Goal: Task Accomplishment & Management: Use online tool/utility

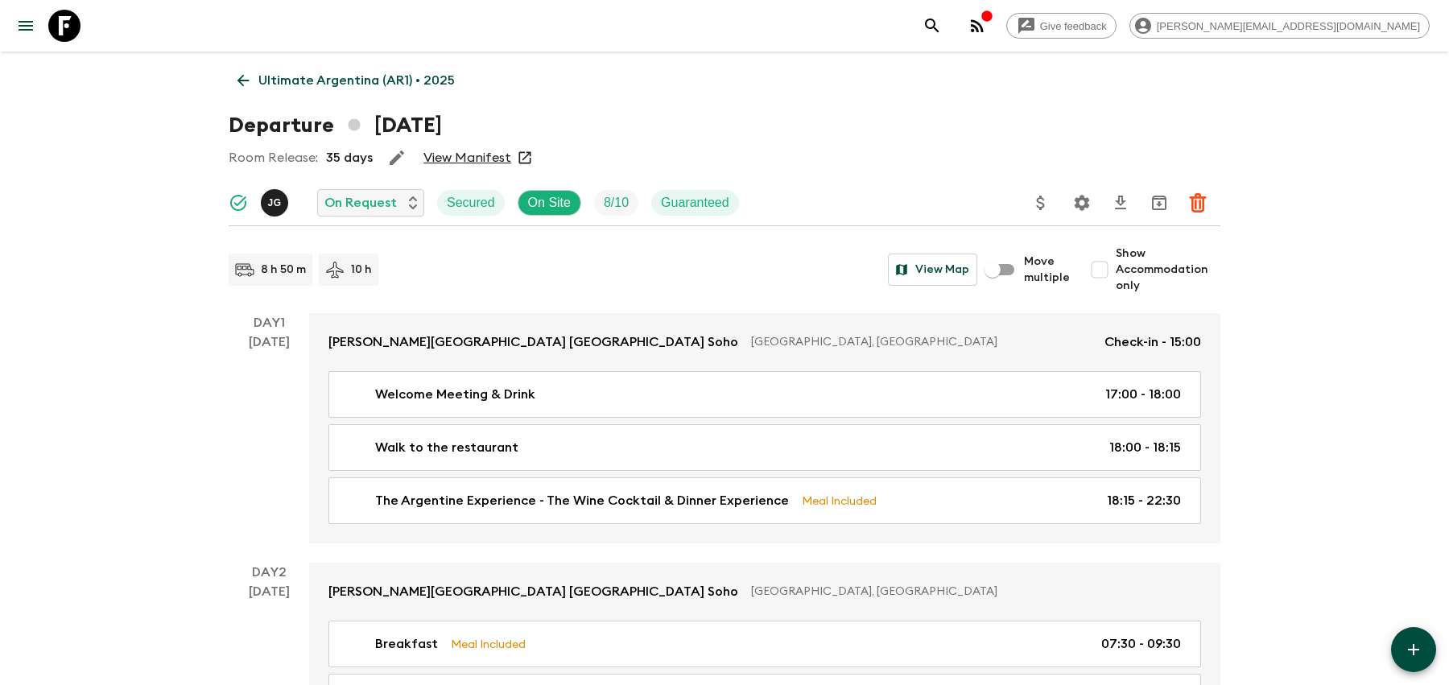
click at [1066, 27] on div "Give feedback [PERSON_NAME][EMAIL_ADDRESS][DOMAIN_NAME]" at bounding box center [724, 26] width 1449 height 52
click at [948, 27] on button "search adventures" at bounding box center [932, 26] width 32 height 32
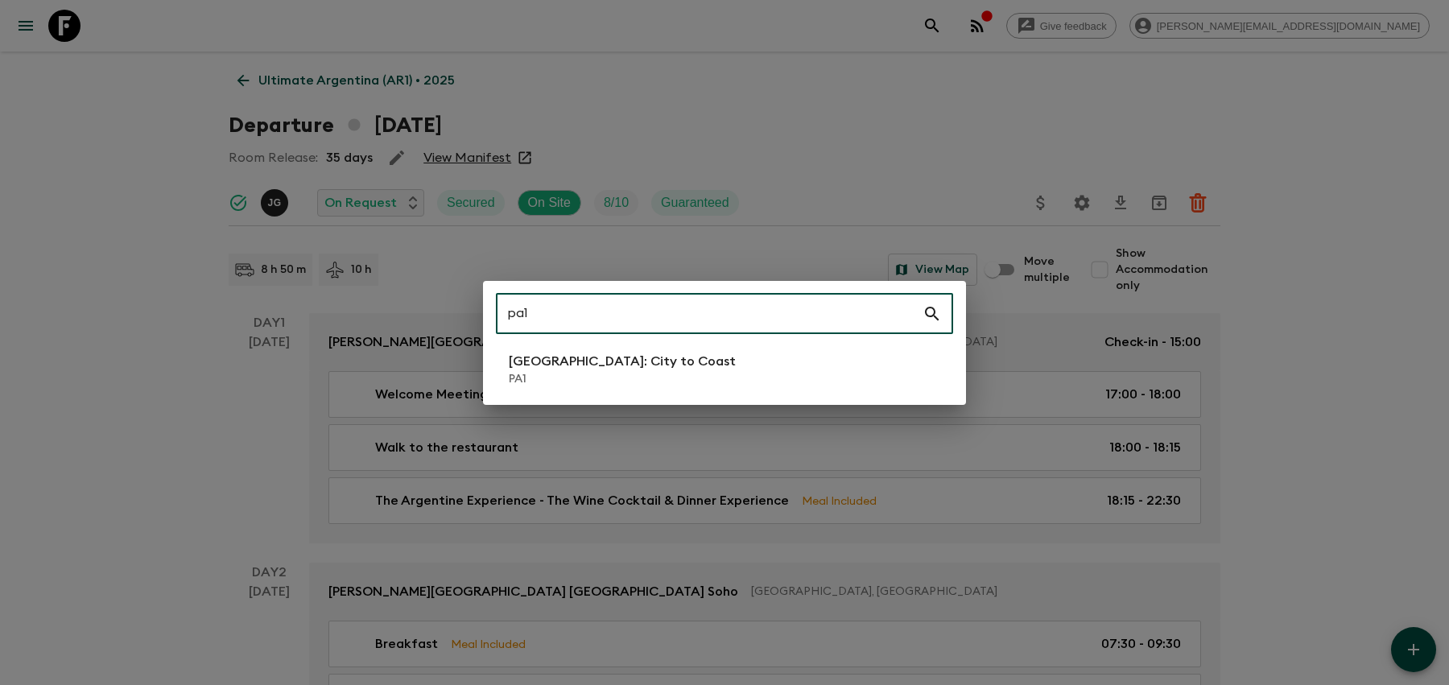
type input "pa1"
click at [621, 379] on p "PA1" at bounding box center [622, 379] width 227 height 16
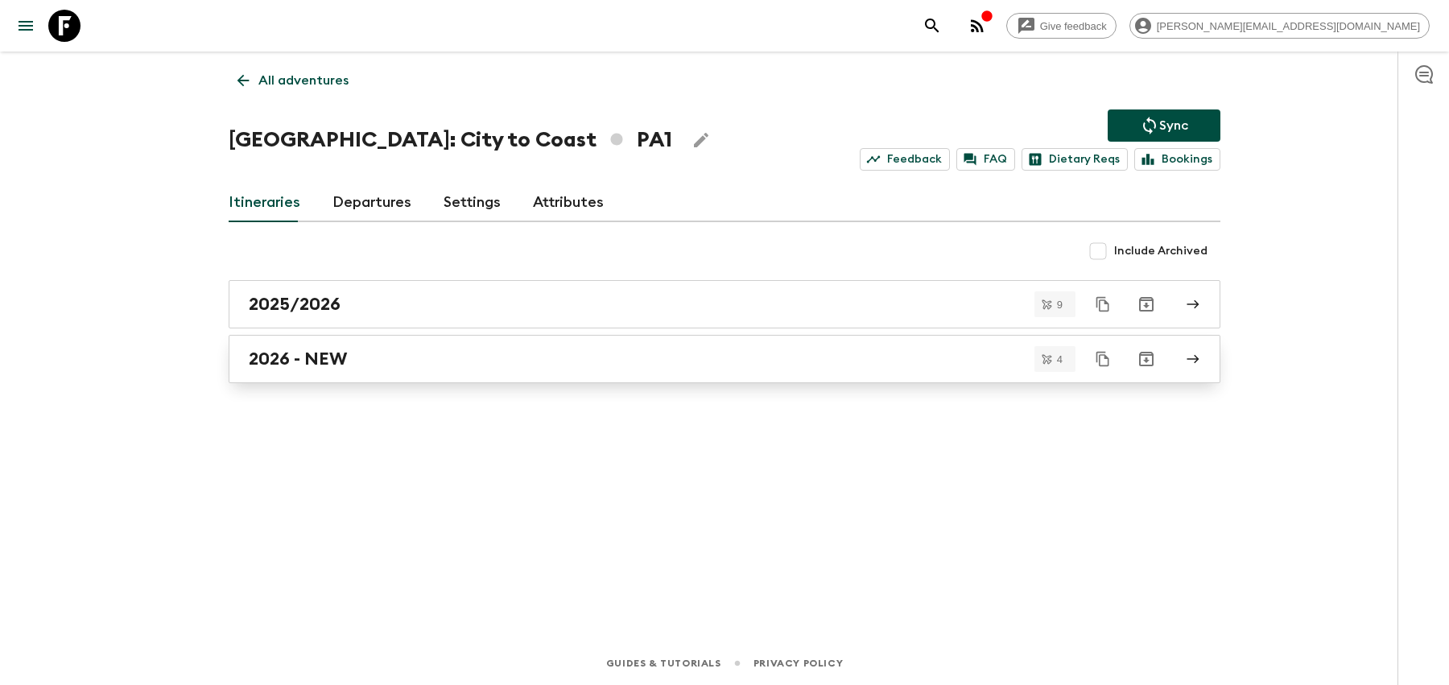
click at [610, 374] on link "2026 - NEW" at bounding box center [724, 359] width 991 height 48
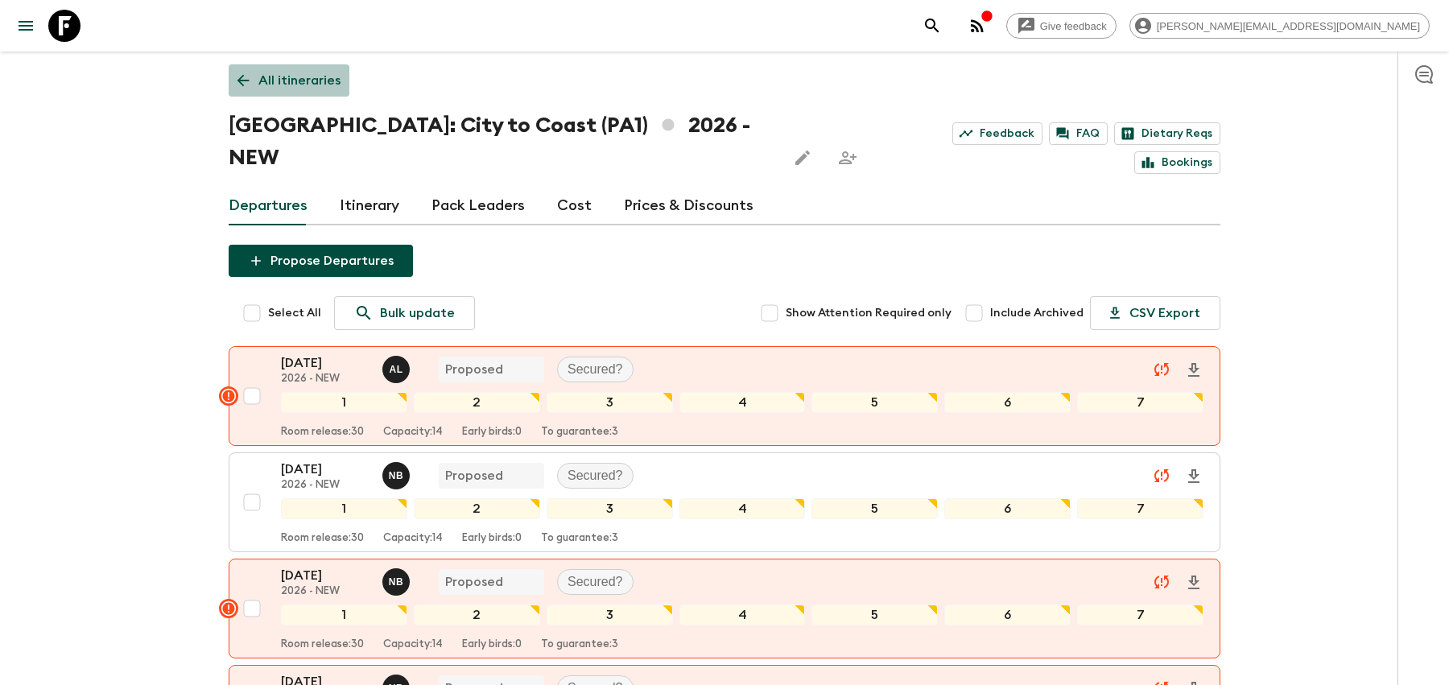
click at [239, 76] on icon at bounding box center [243, 81] width 18 height 18
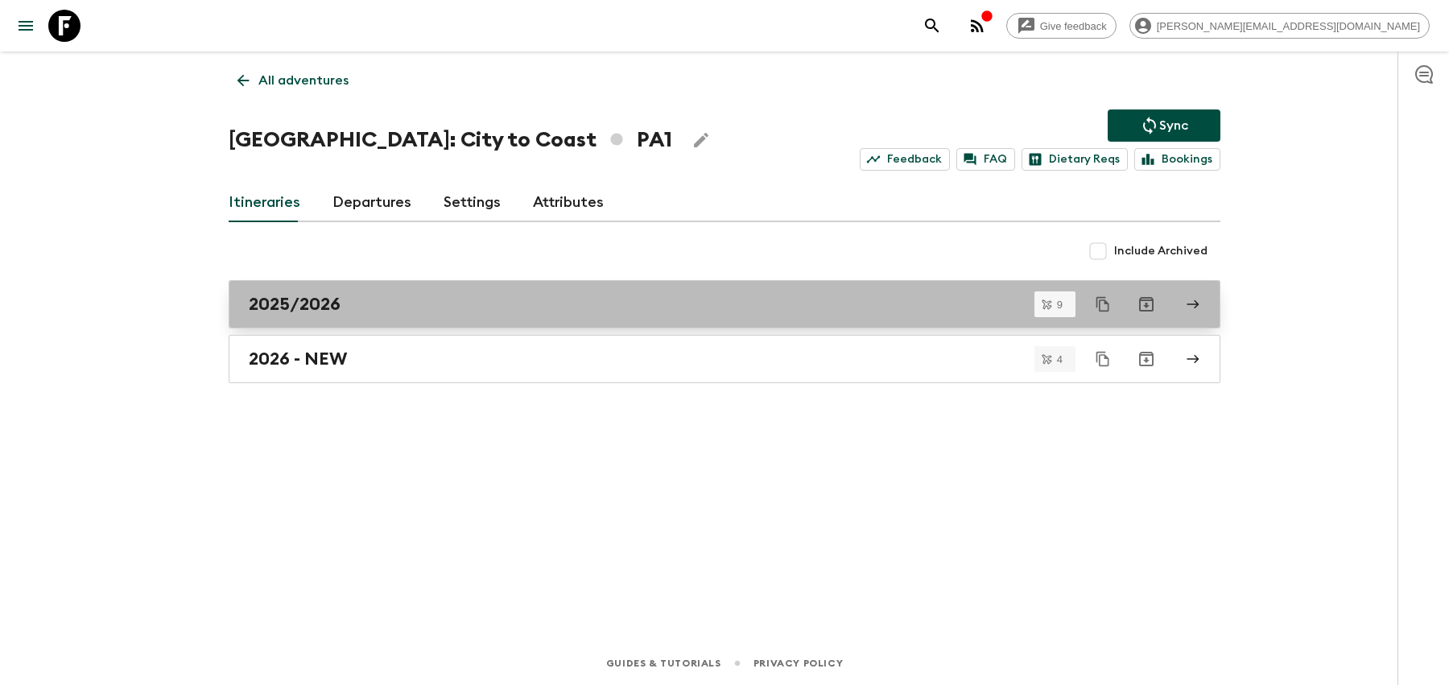
click at [461, 297] on div "2025/2026" at bounding box center [709, 304] width 921 height 21
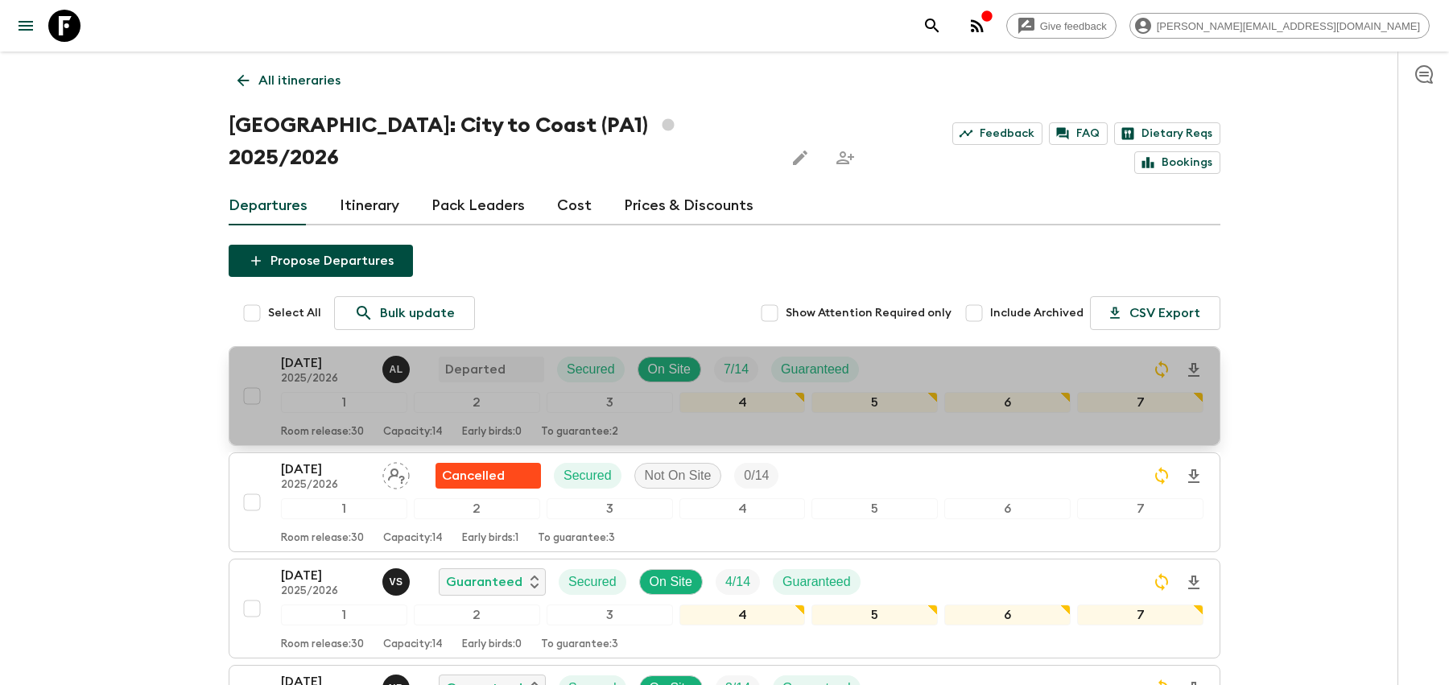
click at [941, 353] on div "[DATE] 2025/2026 A L Departed Secured On Site 7 / 14 Guaranteed" at bounding box center [742, 369] width 922 height 32
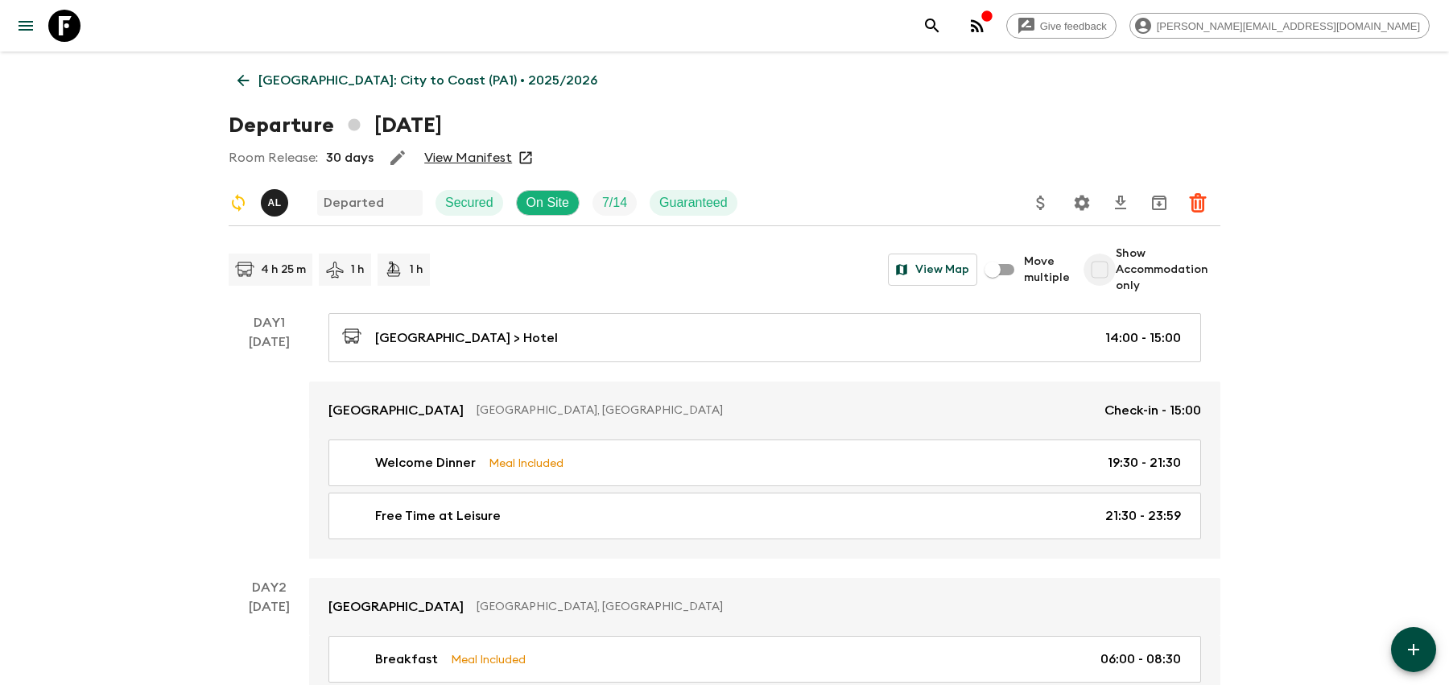
click at [1103, 270] on input "Show Accommodation only" at bounding box center [1099, 269] width 32 height 32
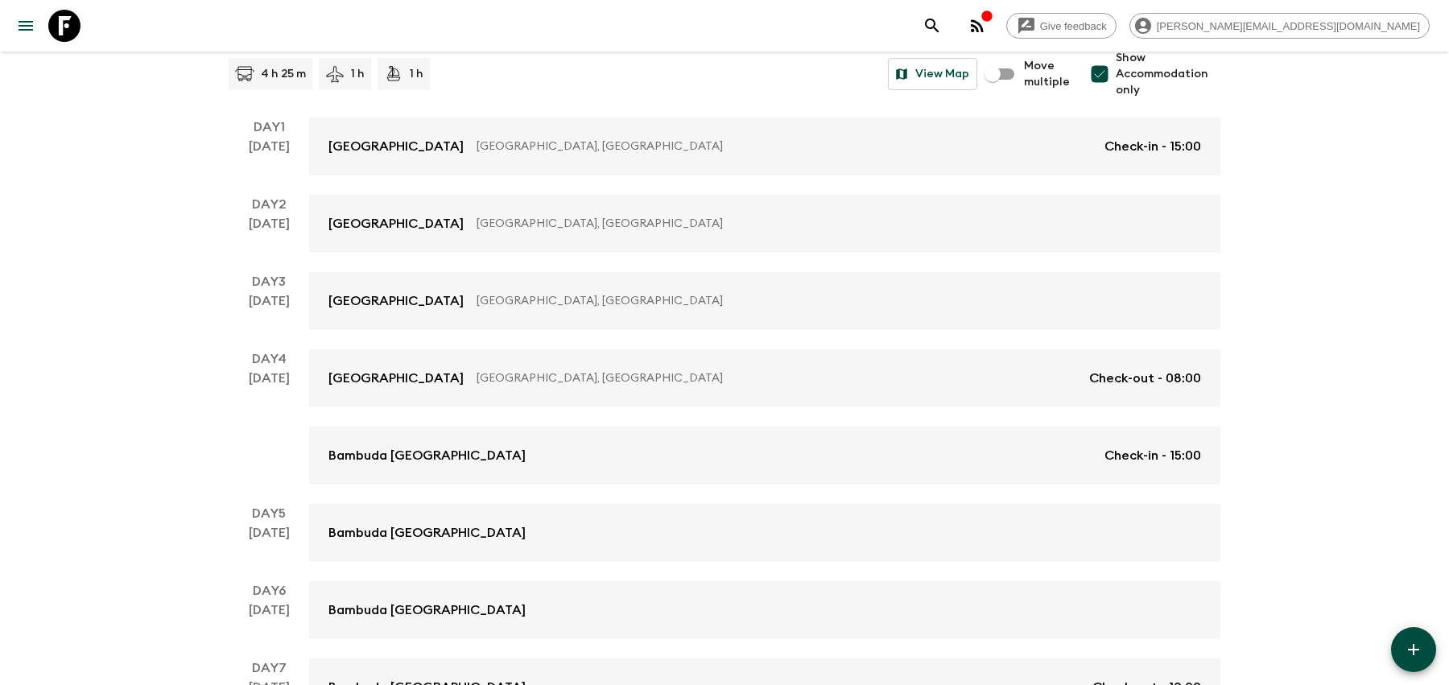
scroll to position [315, 0]
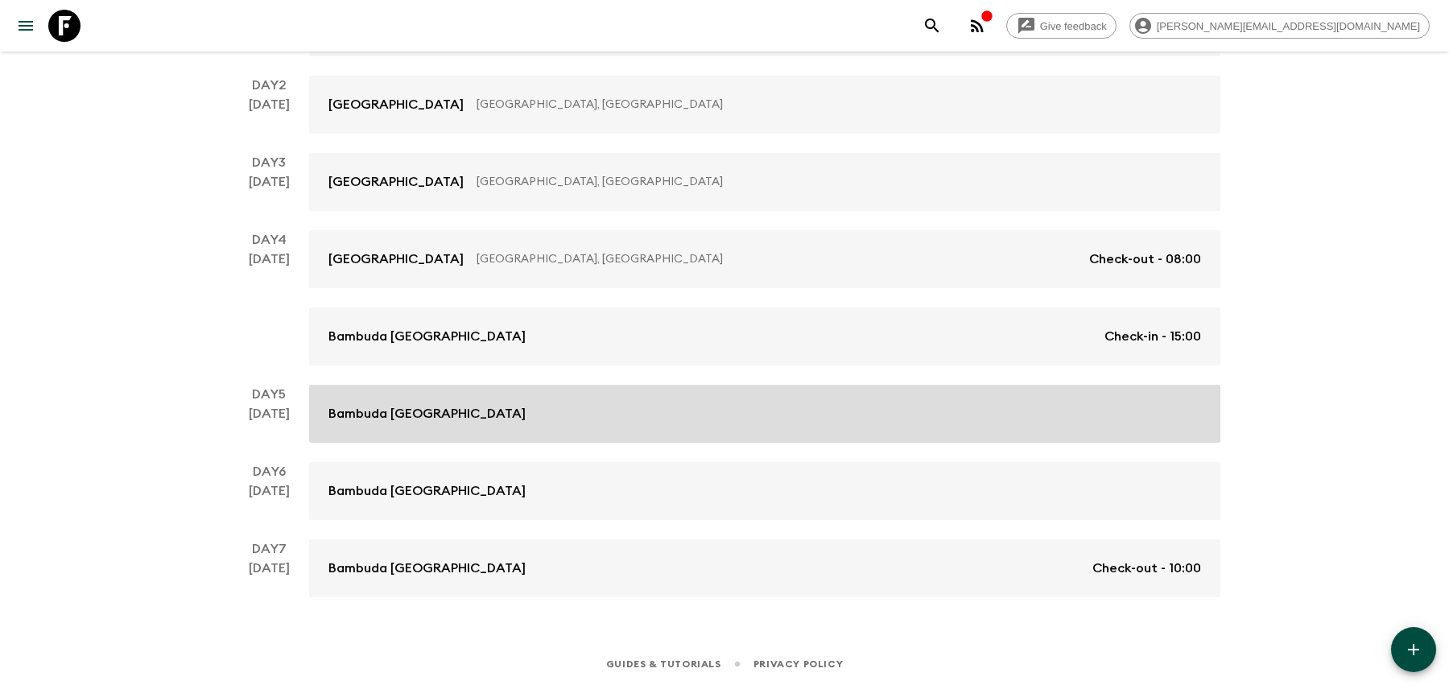
click at [694, 427] on link "Bambuda [GEOGRAPHIC_DATA]" at bounding box center [764, 414] width 911 height 58
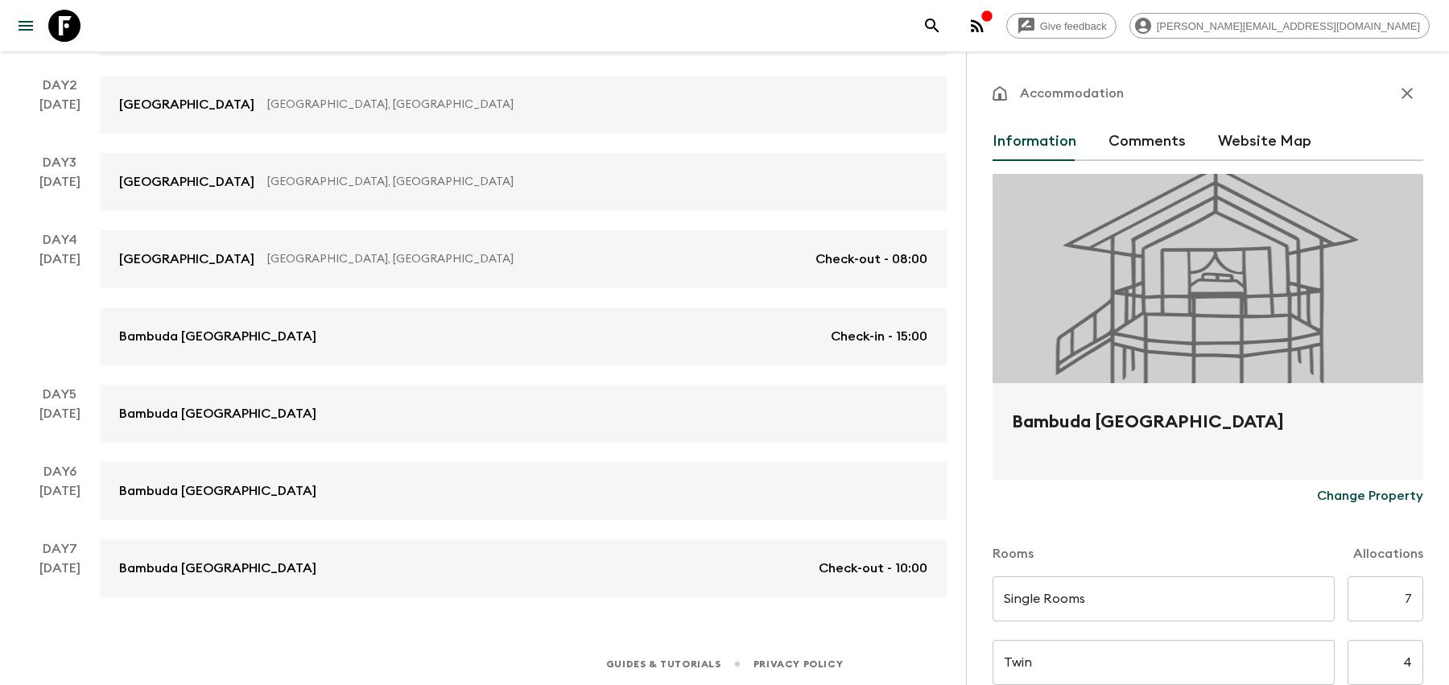
scroll to position [484, 0]
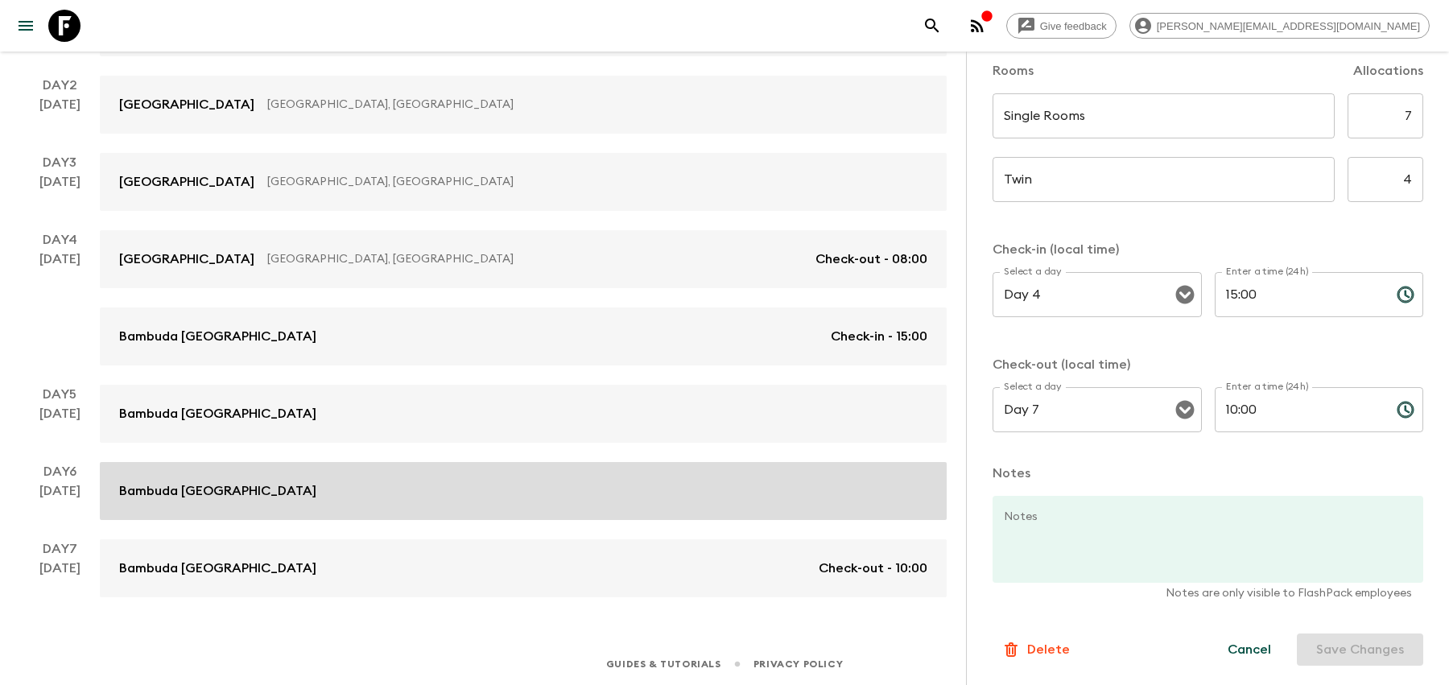
click at [266, 482] on div "Bambuda [GEOGRAPHIC_DATA]" at bounding box center [523, 490] width 808 height 19
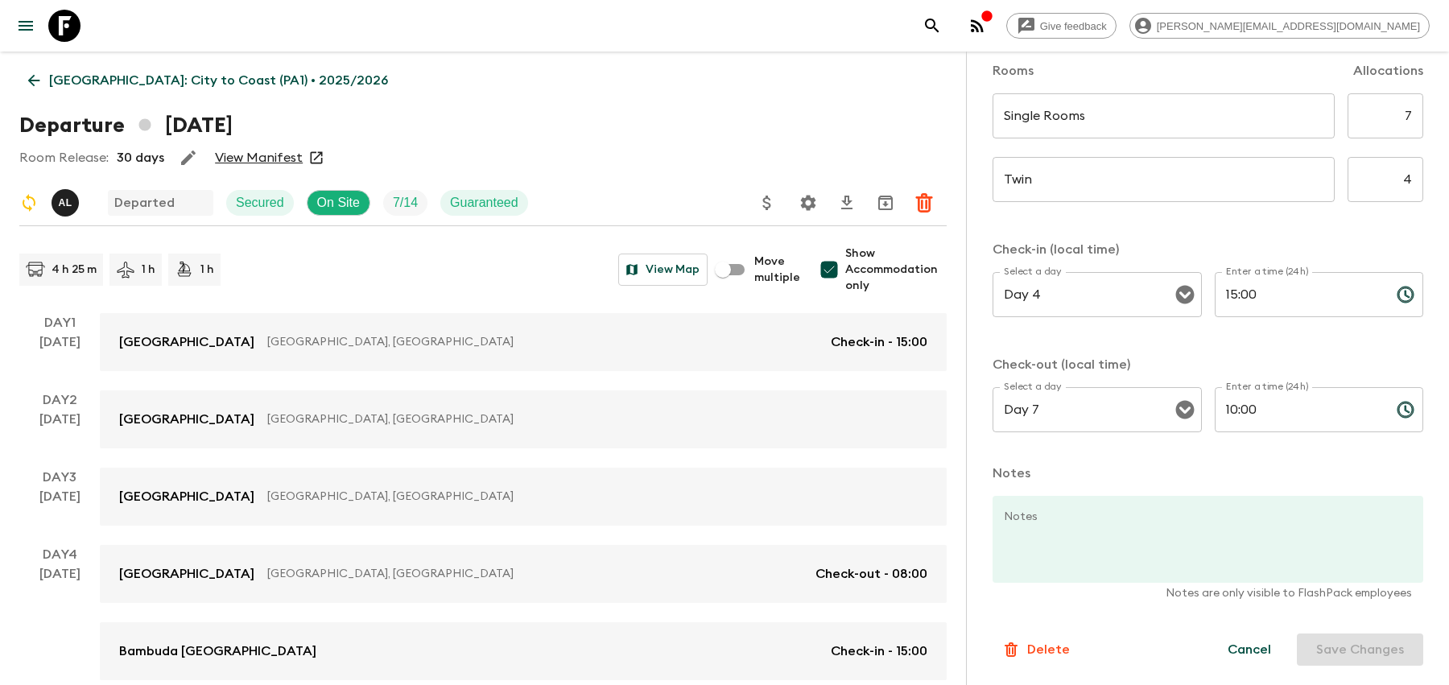
click at [864, 265] on span "Show Accommodation only" at bounding box center [895, 269] width 101 height 48
click at [845, 265] on input "Show Accommodation only" at bounding box center [829, 269] width 32 height 32
checkbox input "false"
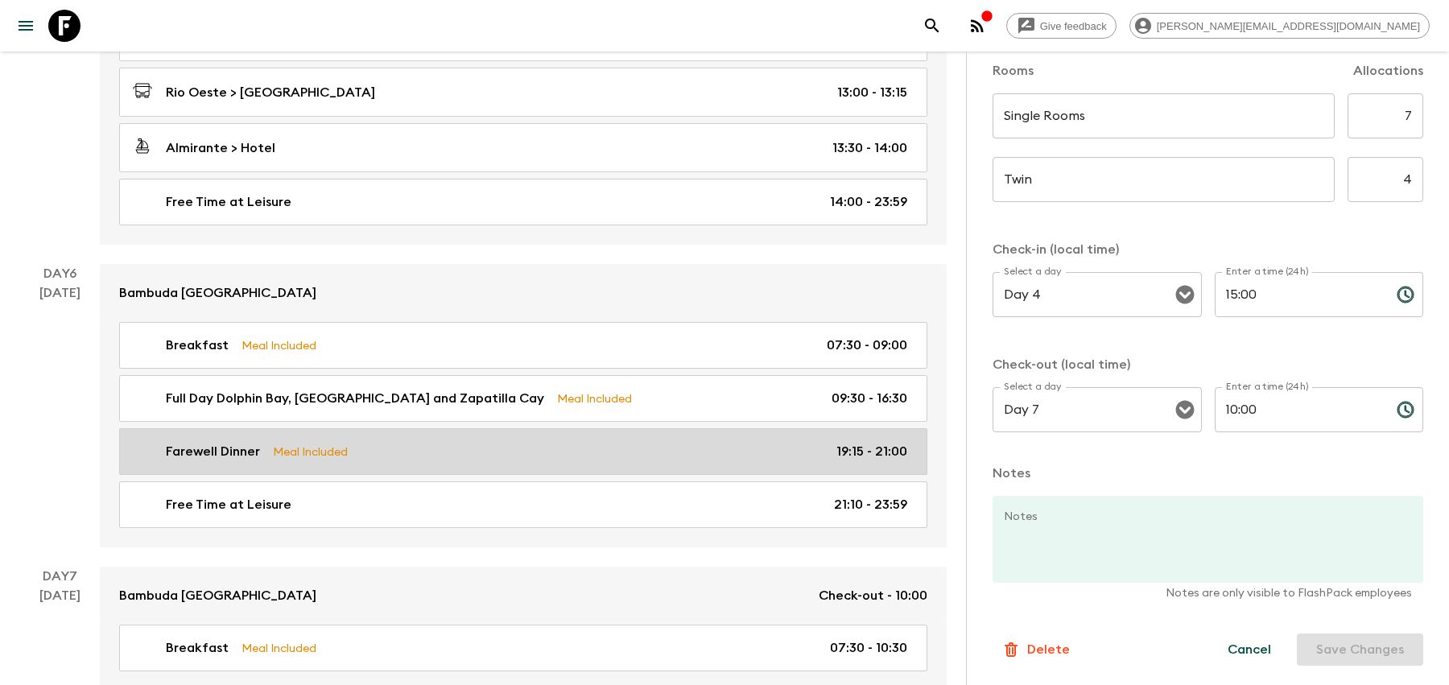
scroll to position [1895, 0]
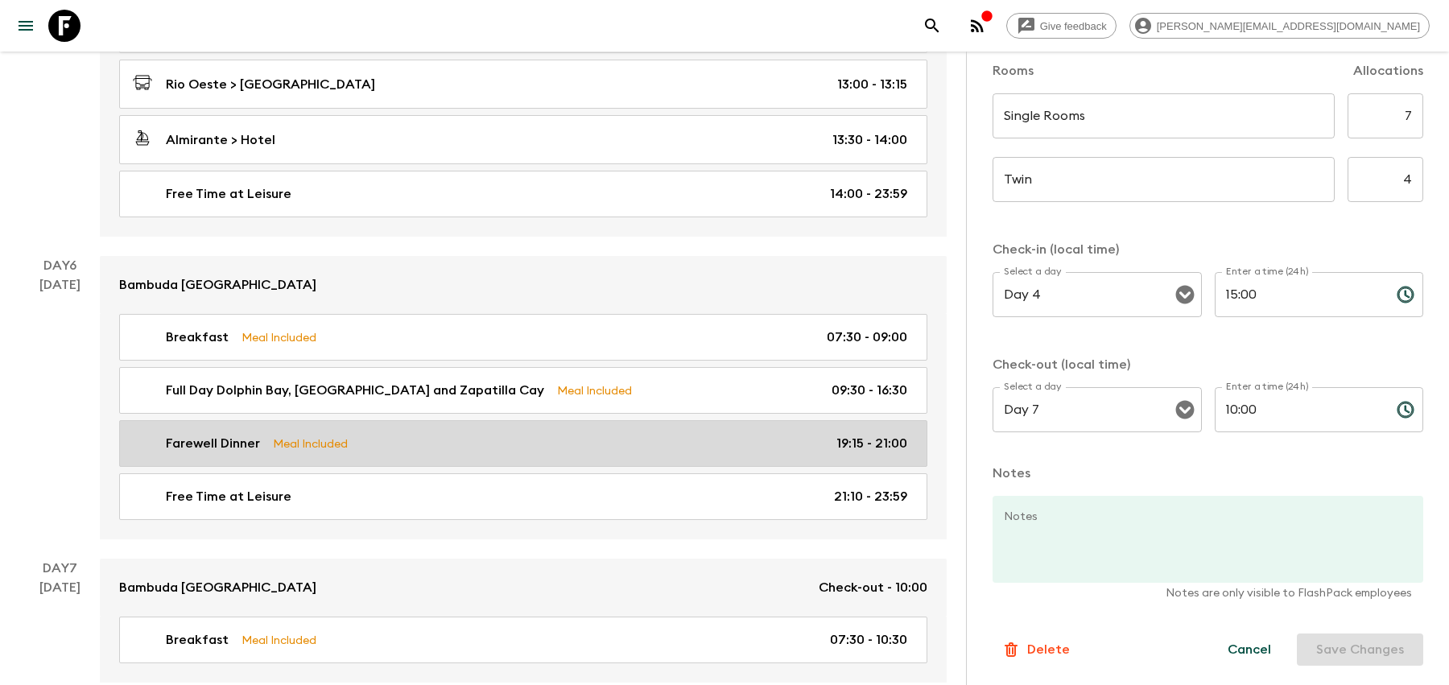
click at [560, 440] on link "Farewell Dinner Meal Included 19:15 - 21:00" at bounding box center [523, 443] width 808 height 47
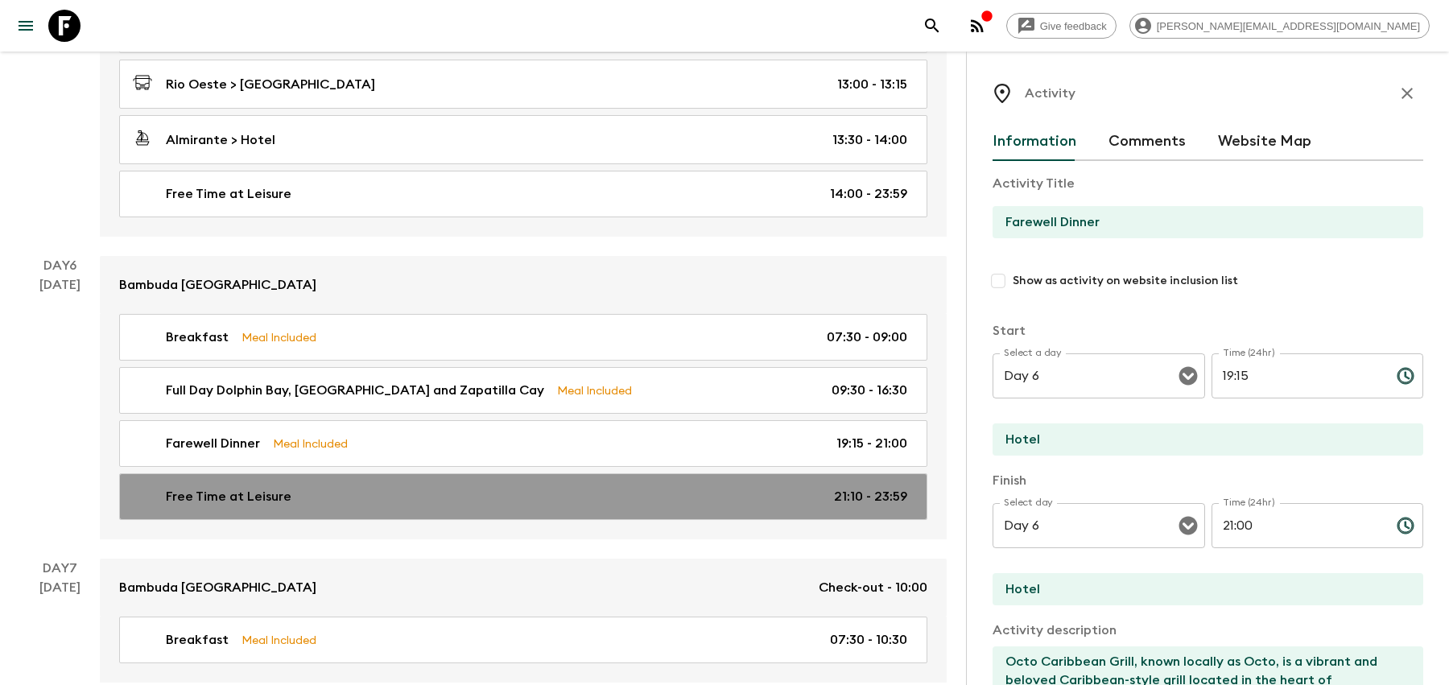
click at [552, 487] on div "Free Time at Leisure 21:10 - 23:59" at bounding box center [520, 496] width 774 height 19
type input "Free Time at Leisure"
checkbox input "false"
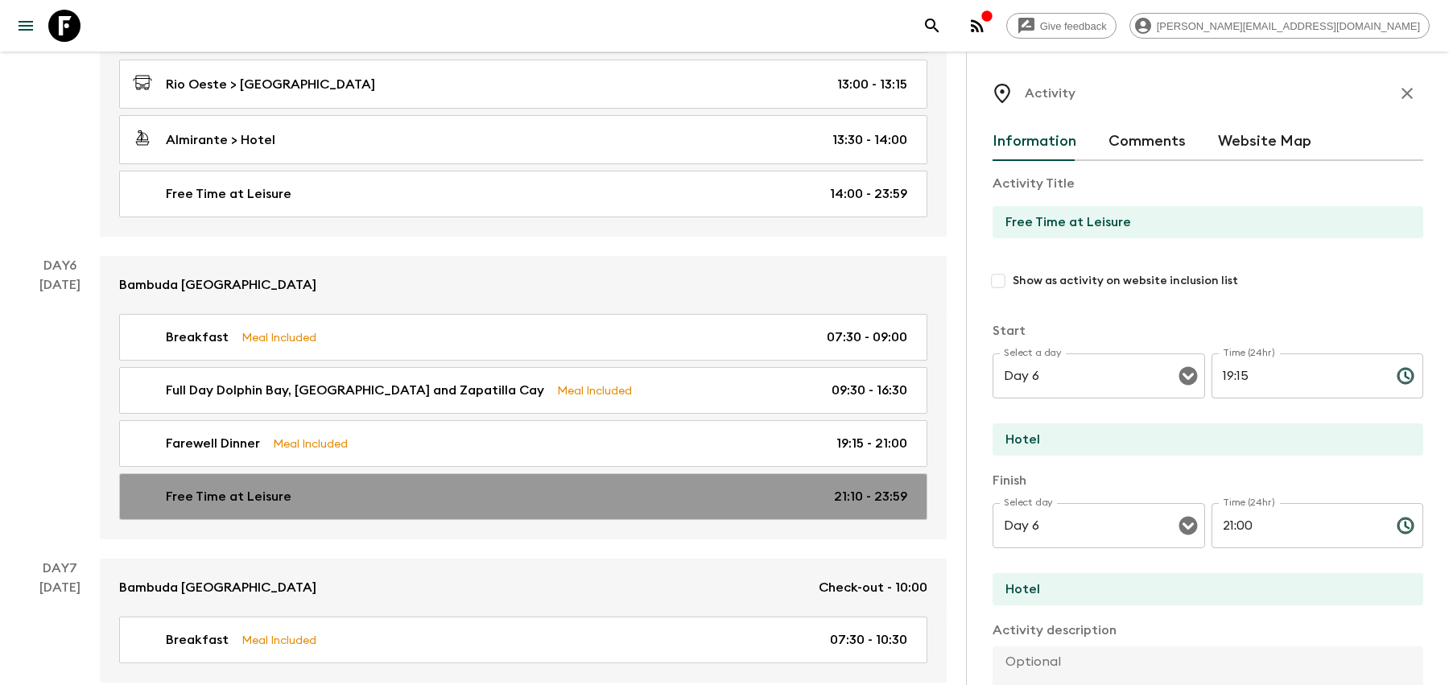
type input "21:10"
type input "23:59"
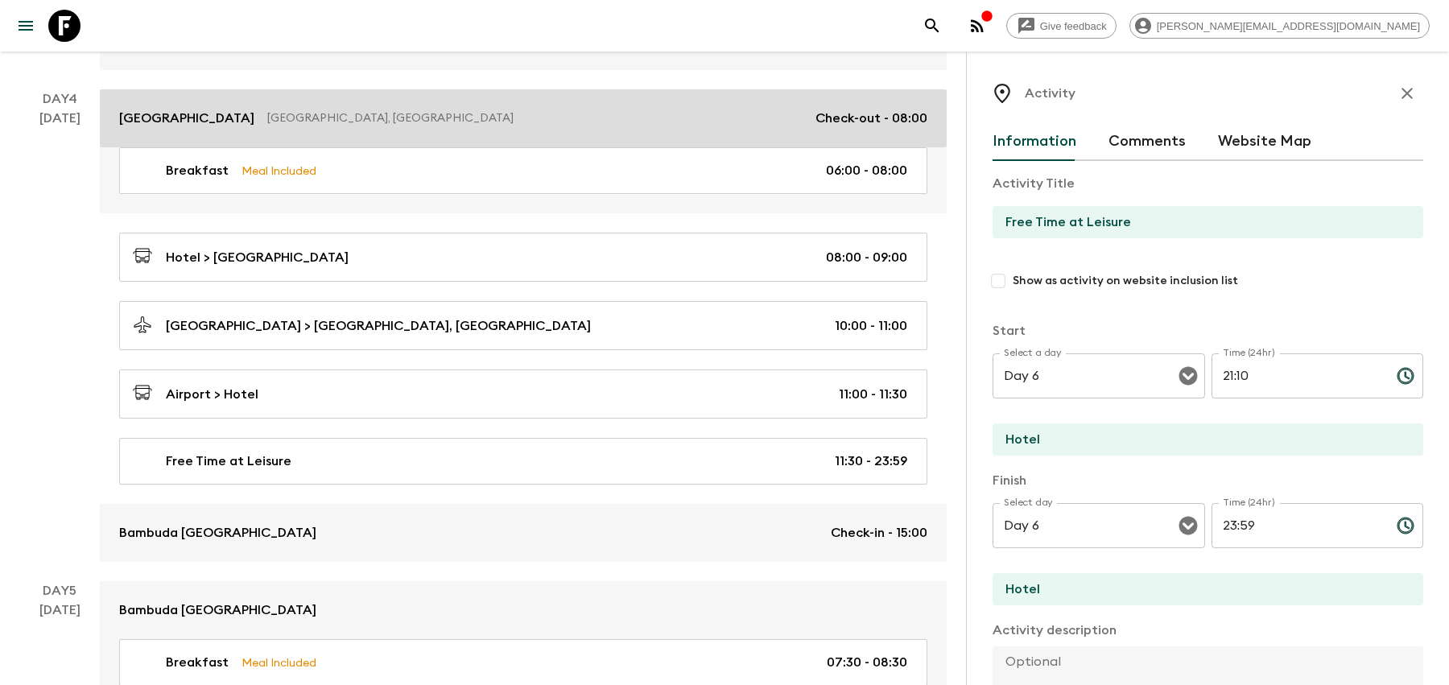
scroll to position [938, 0]
